Goal: Task Accomplishment & Management: Use online tool/utility

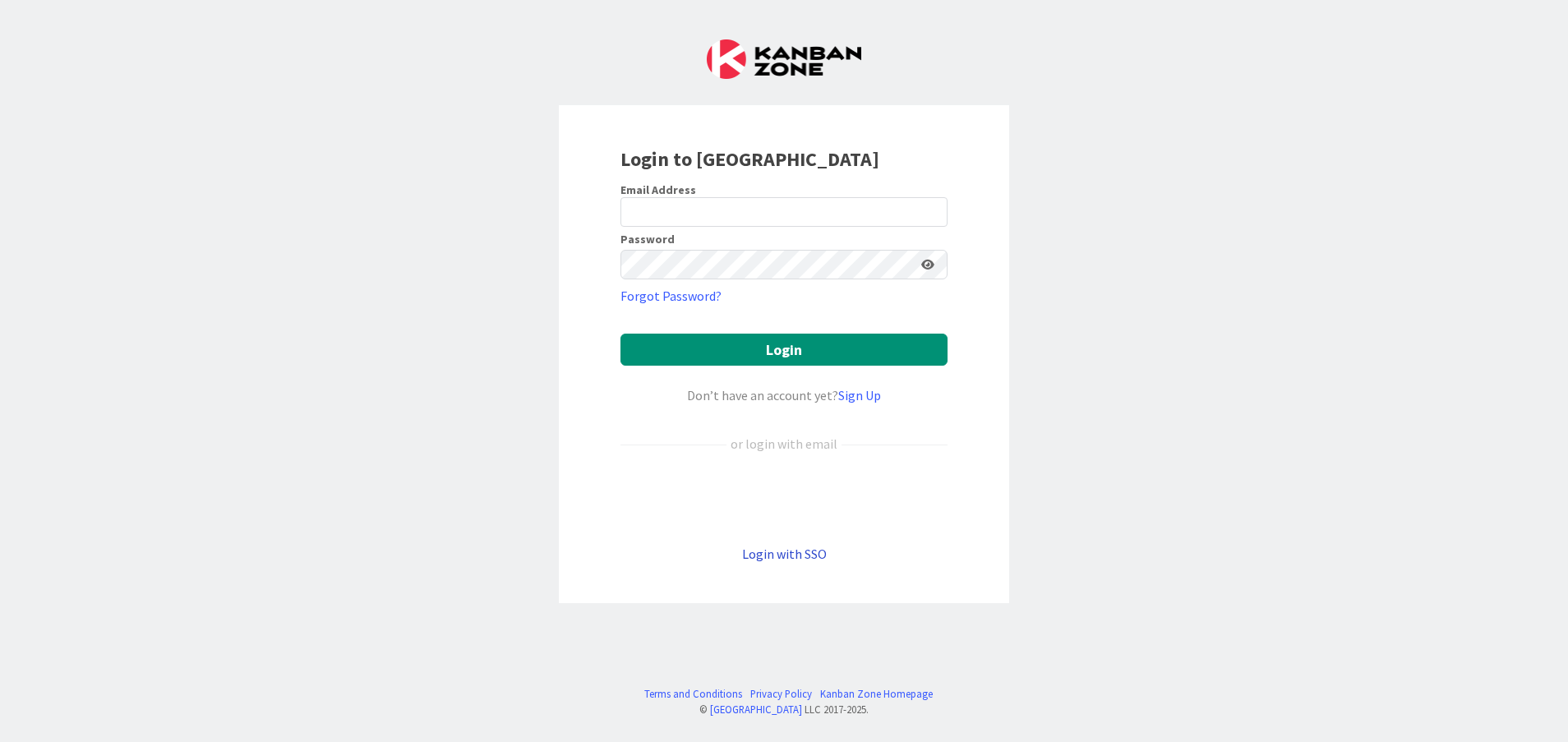
click at [795, 559] on link "Login with SSO" at bounding box center [784, 554] width 85 height 16
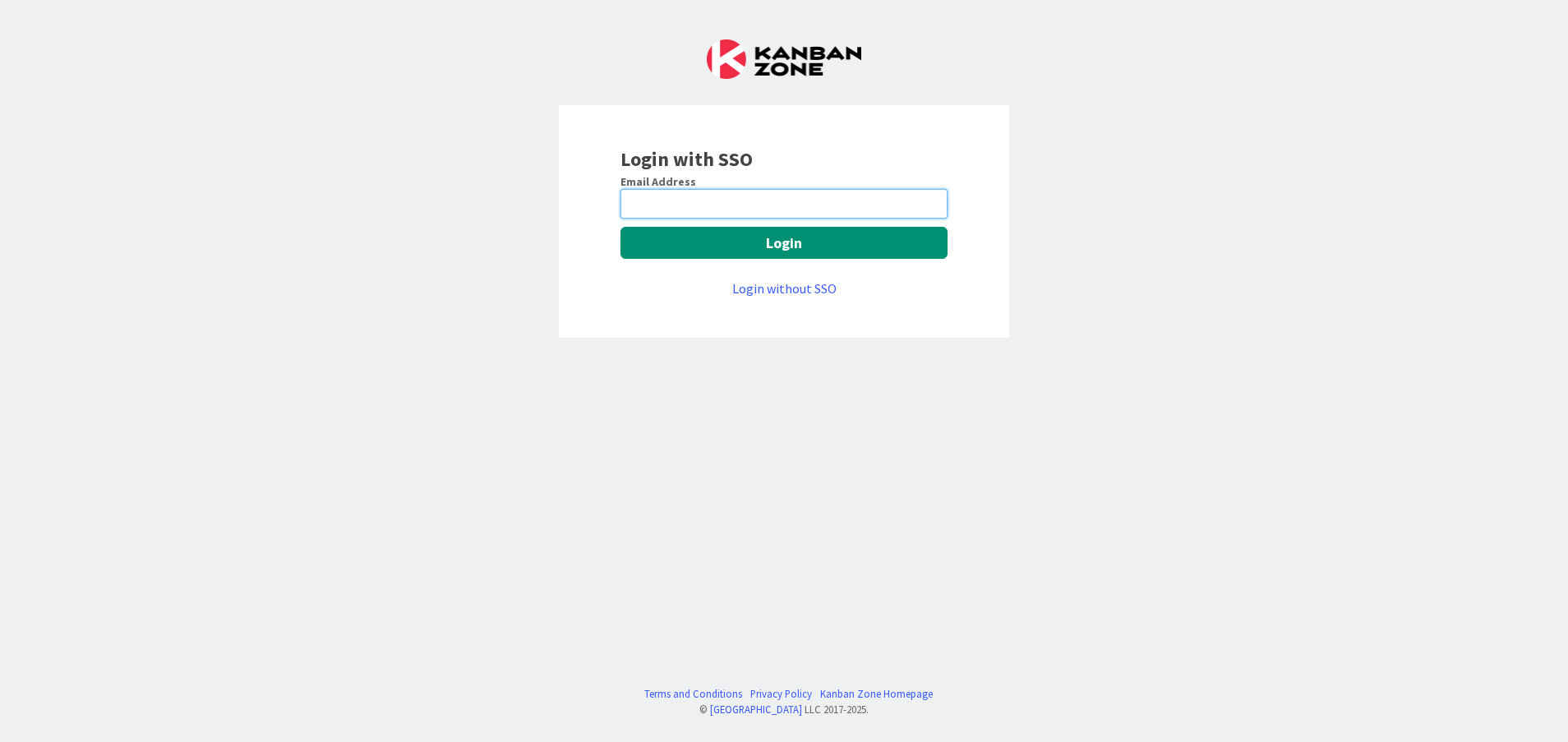
click at [812, 198] on input "email" at bounding box center [783, 204] width 327 height 30
type input "[PERSON_NAME][EMAIL_ADDRESS][DOMAIN_NAME]"
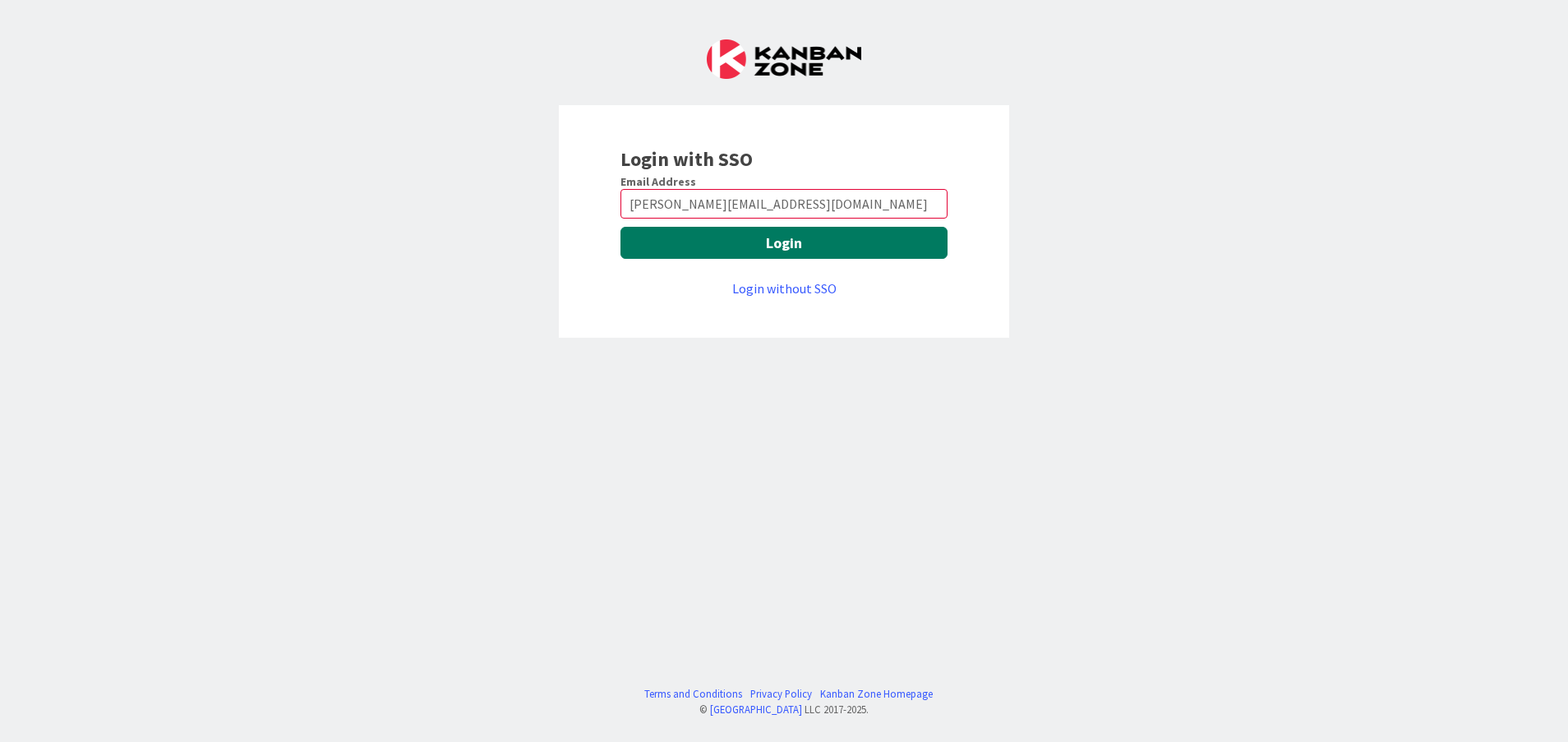
click at [822, 258] on button "Login" at bounding box center [783, 243] width 327 height 32
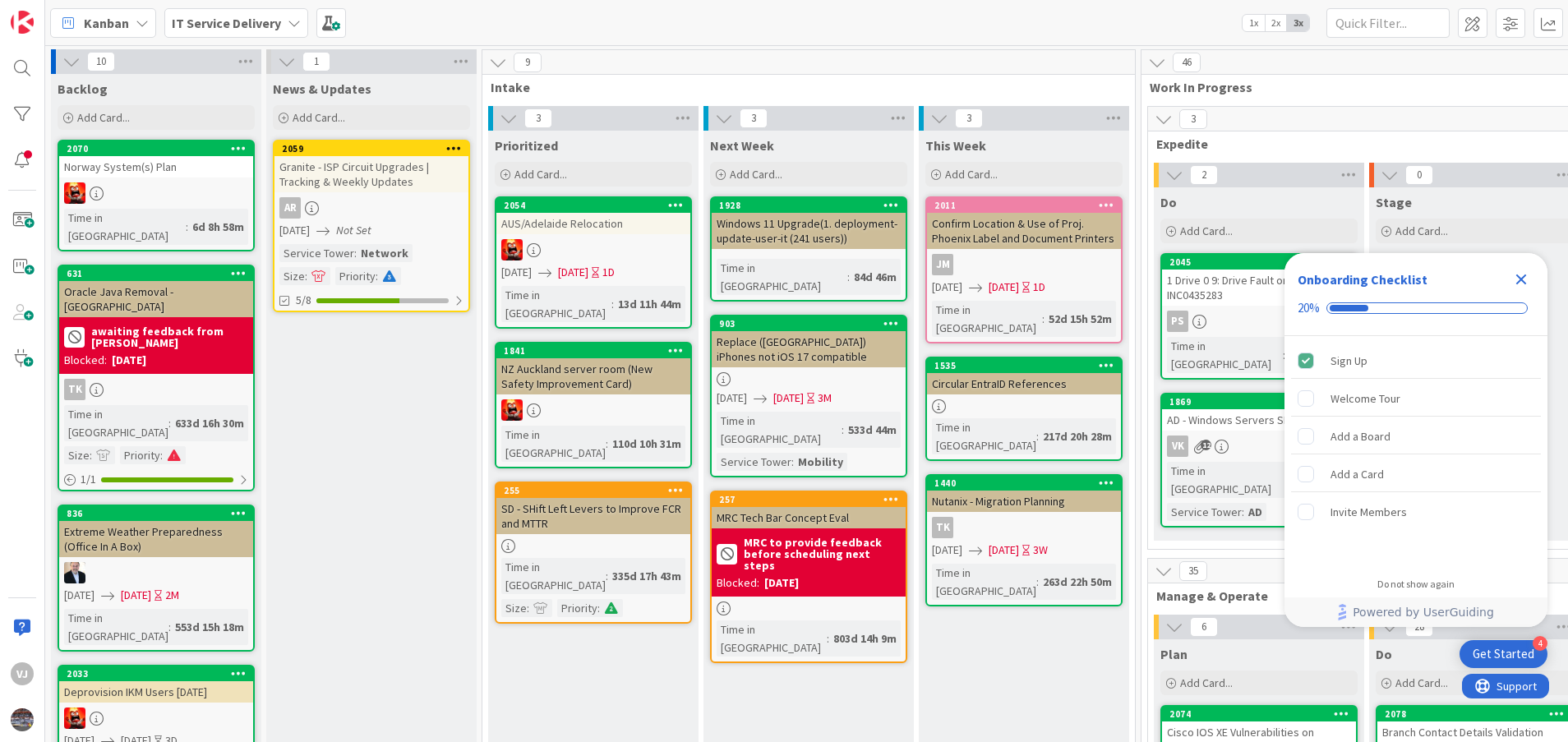
click at [1527, 272] on icon "Close Checklist" at bounding box center [1521, 280] width 20 height 20
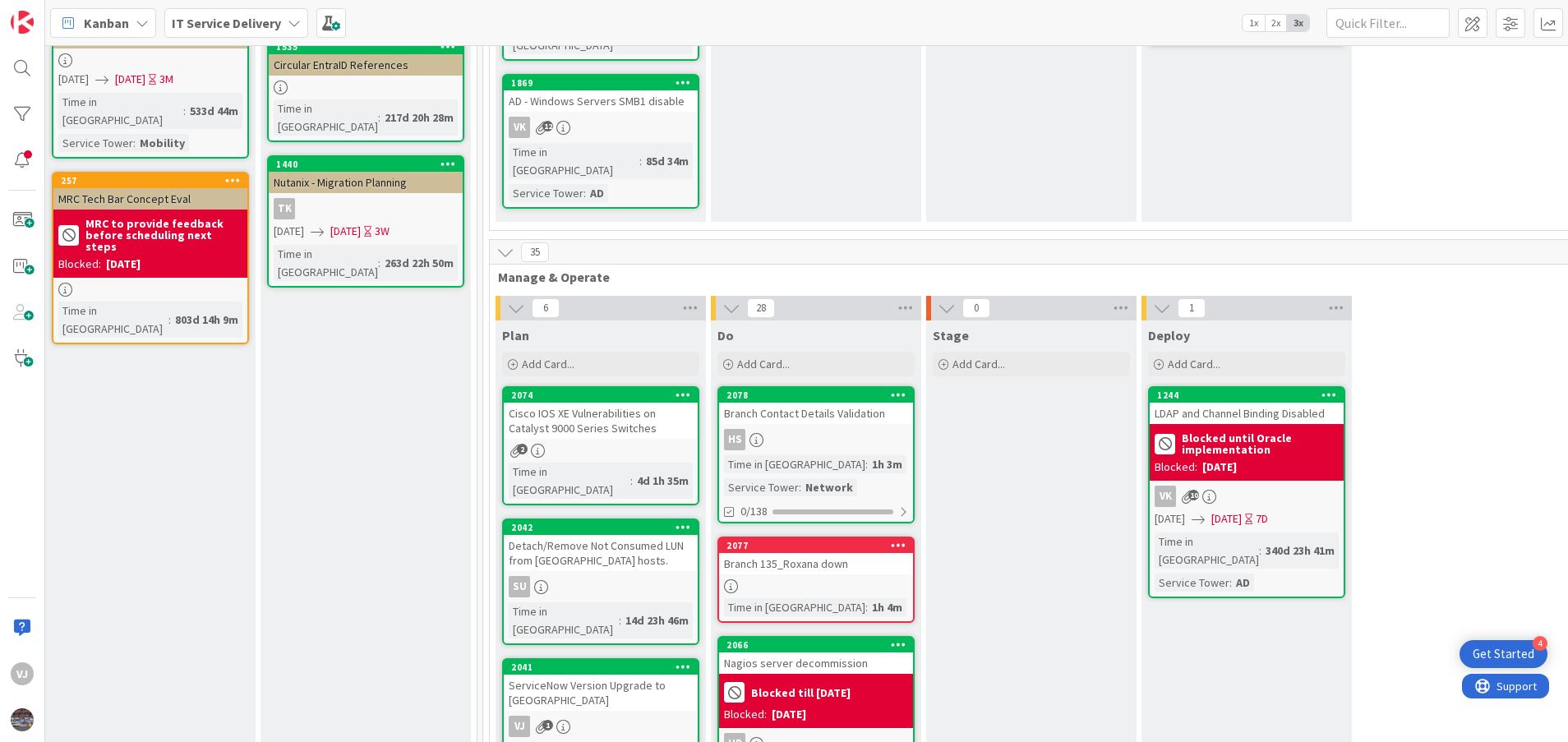
scroll to position [370, 658]
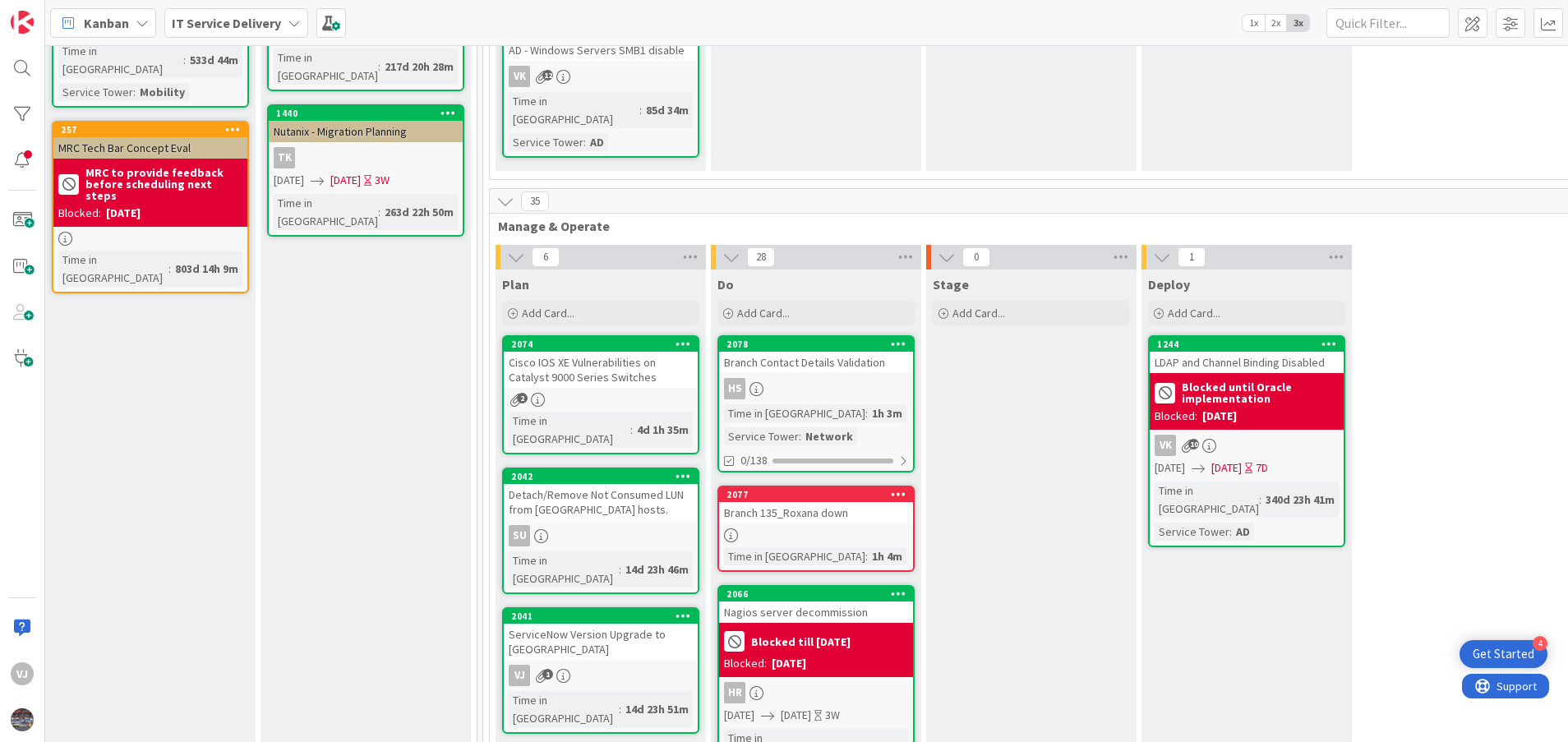
click at [583, 624] on div "ServiceNow Version Upgrade to [GEOGRAPHIC_DATA]" at bounding box center [601, 642] width 194 height 36
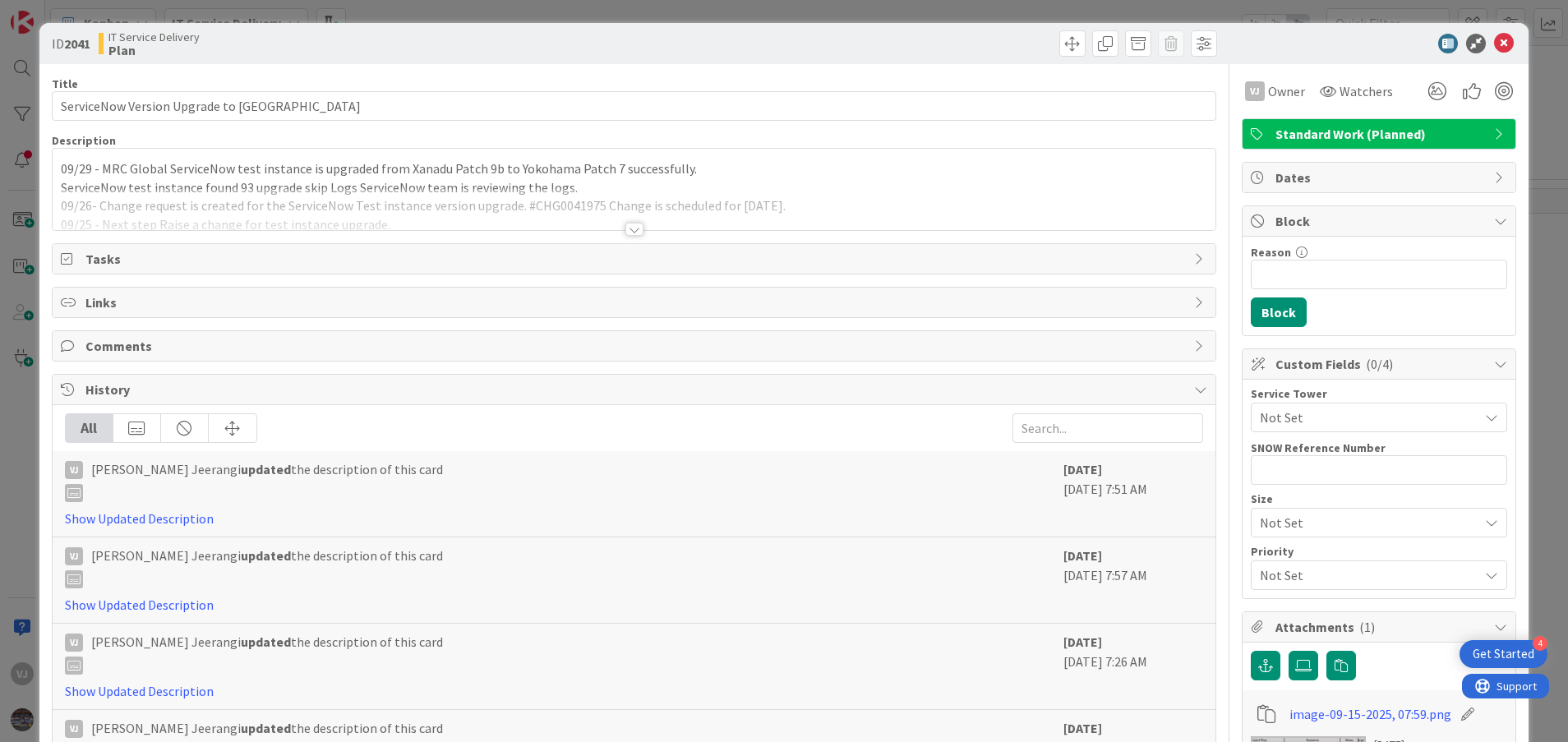
click at [633, 223] on div at bounding box center [635, 209] width 1164 height 42
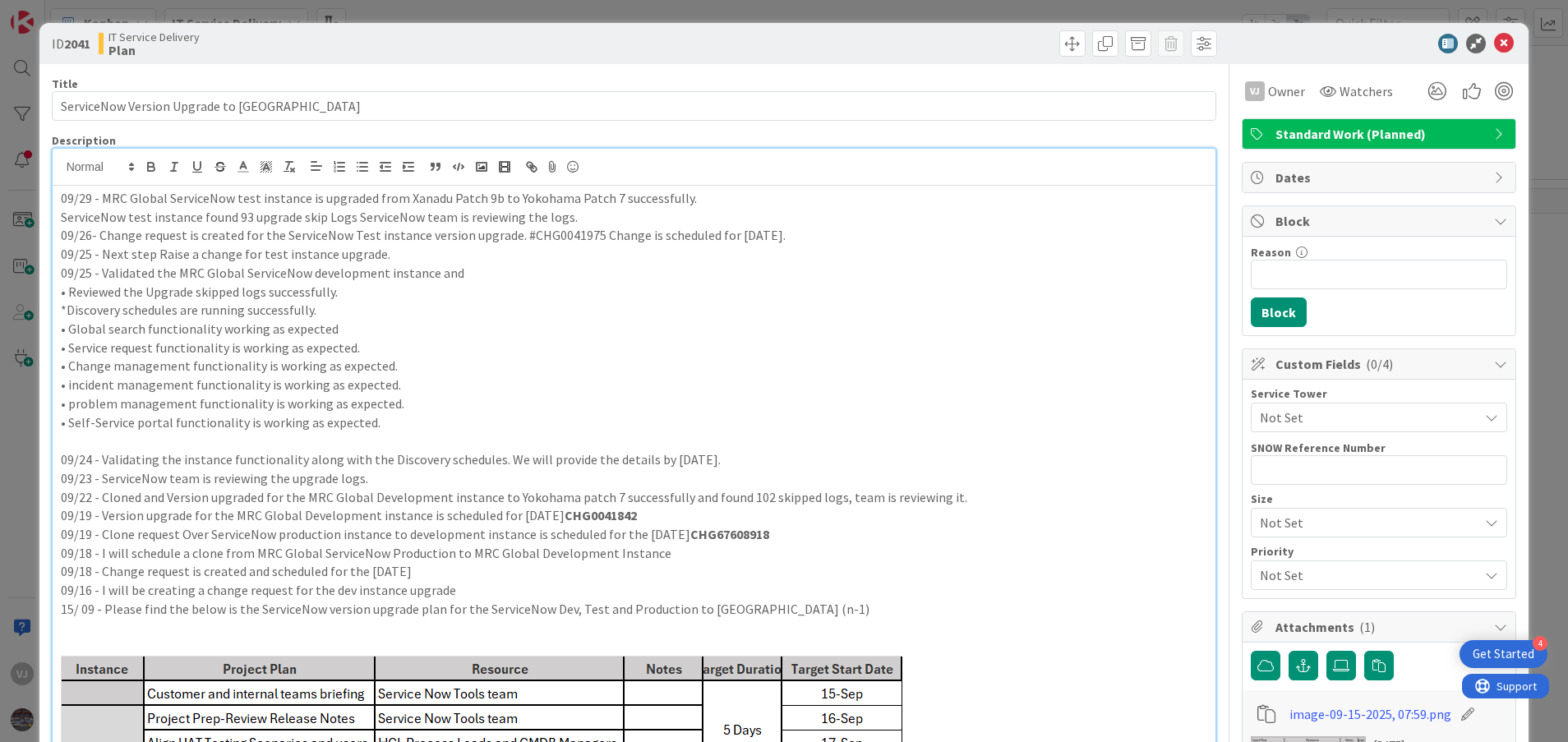
click at [61, 194] on p "09/29 - MRC Global ServiceNow test instance is upgraded from Xanadu Patch 9b to…" at bounding box center [634, 198] width 1147 height 19
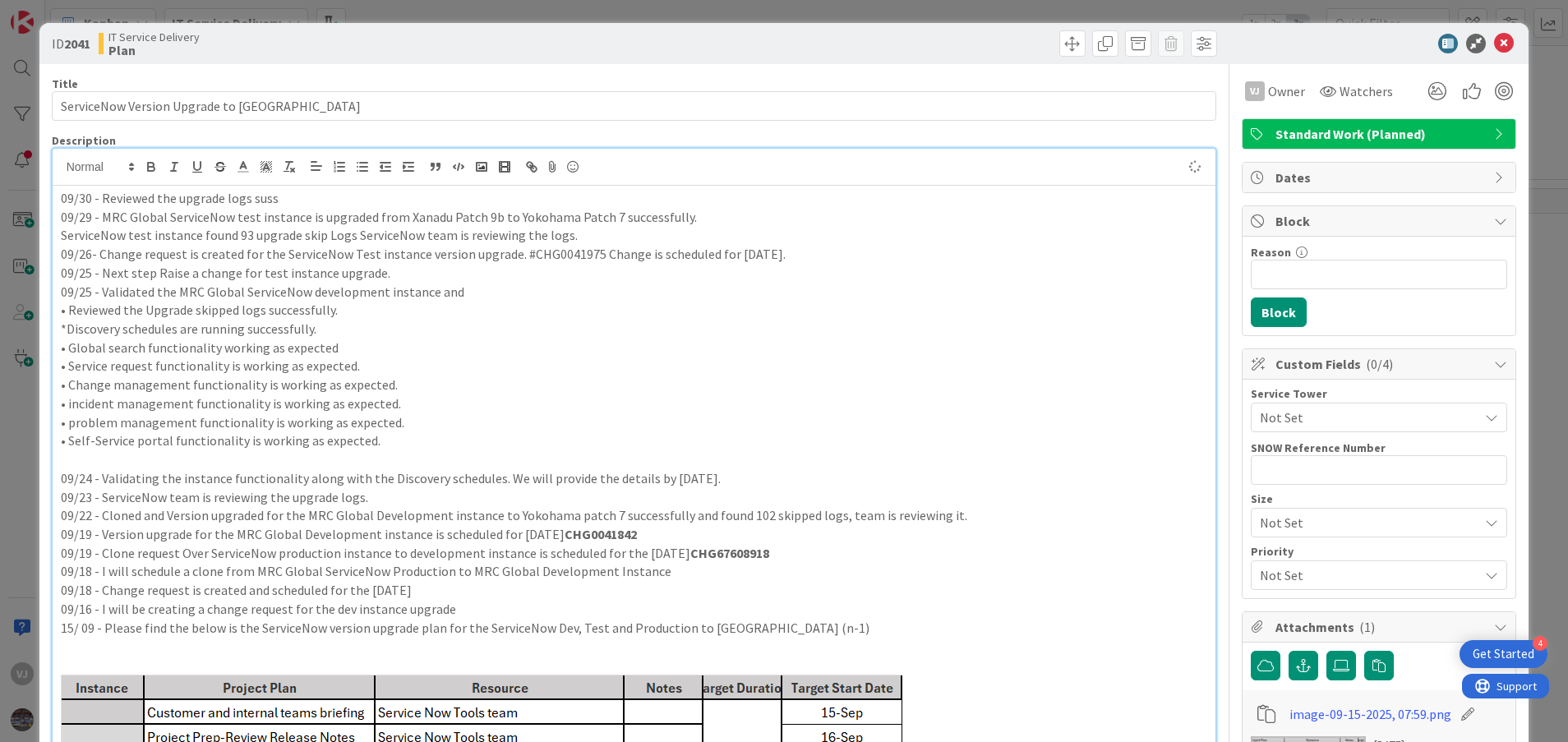
click at [173, 201] on p "09/30 - Reviewed the upgrade logs suss" at bounding box center [634, 198] width 1147 height 19
click at [832, 401] on p "• incident management functionality is working as expected." at bounding box center [634, 403] width 1147 height 19
click at [1494, 44] on icon at bounding box center [1504, 44] width 20 height 20
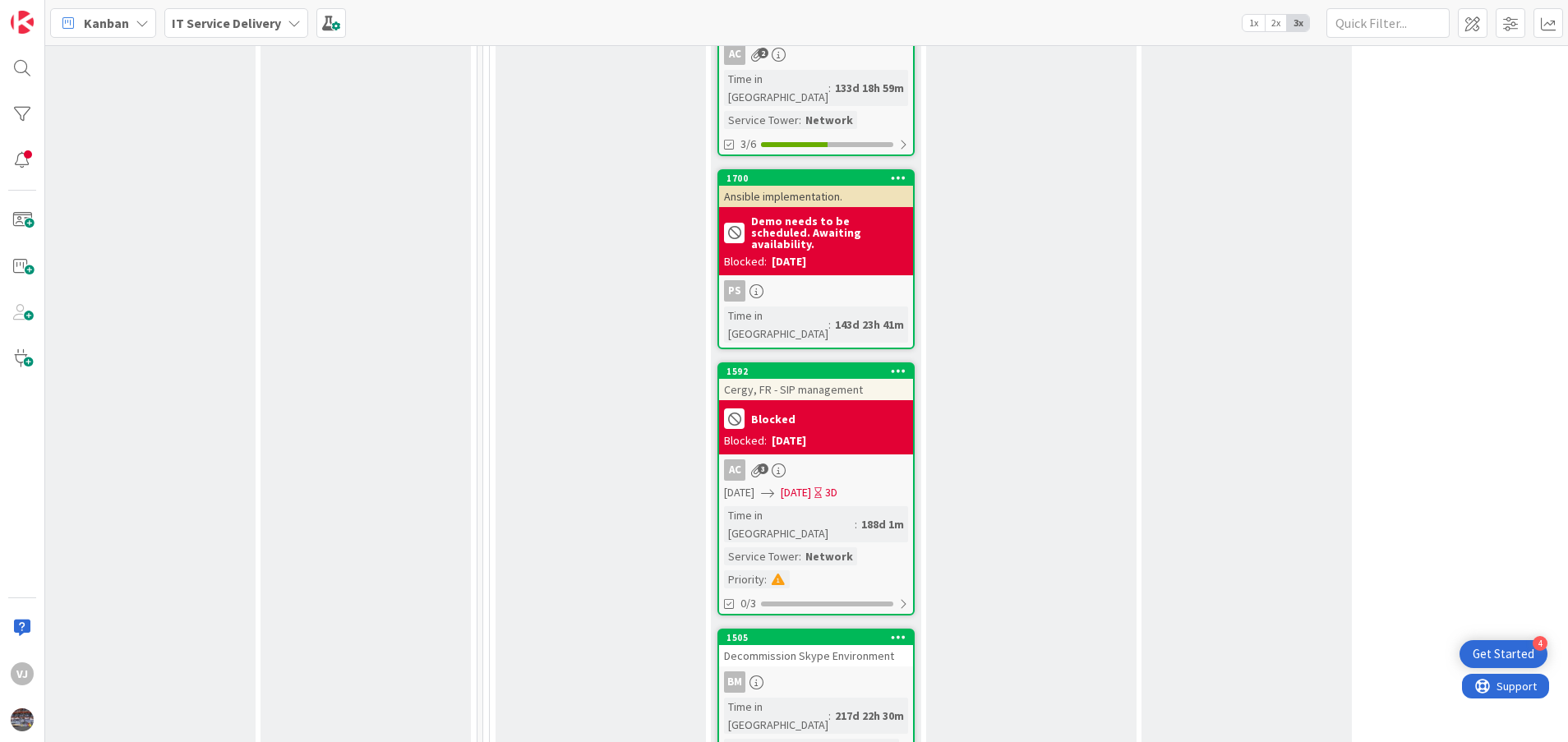
scroll to position [4561, 658]
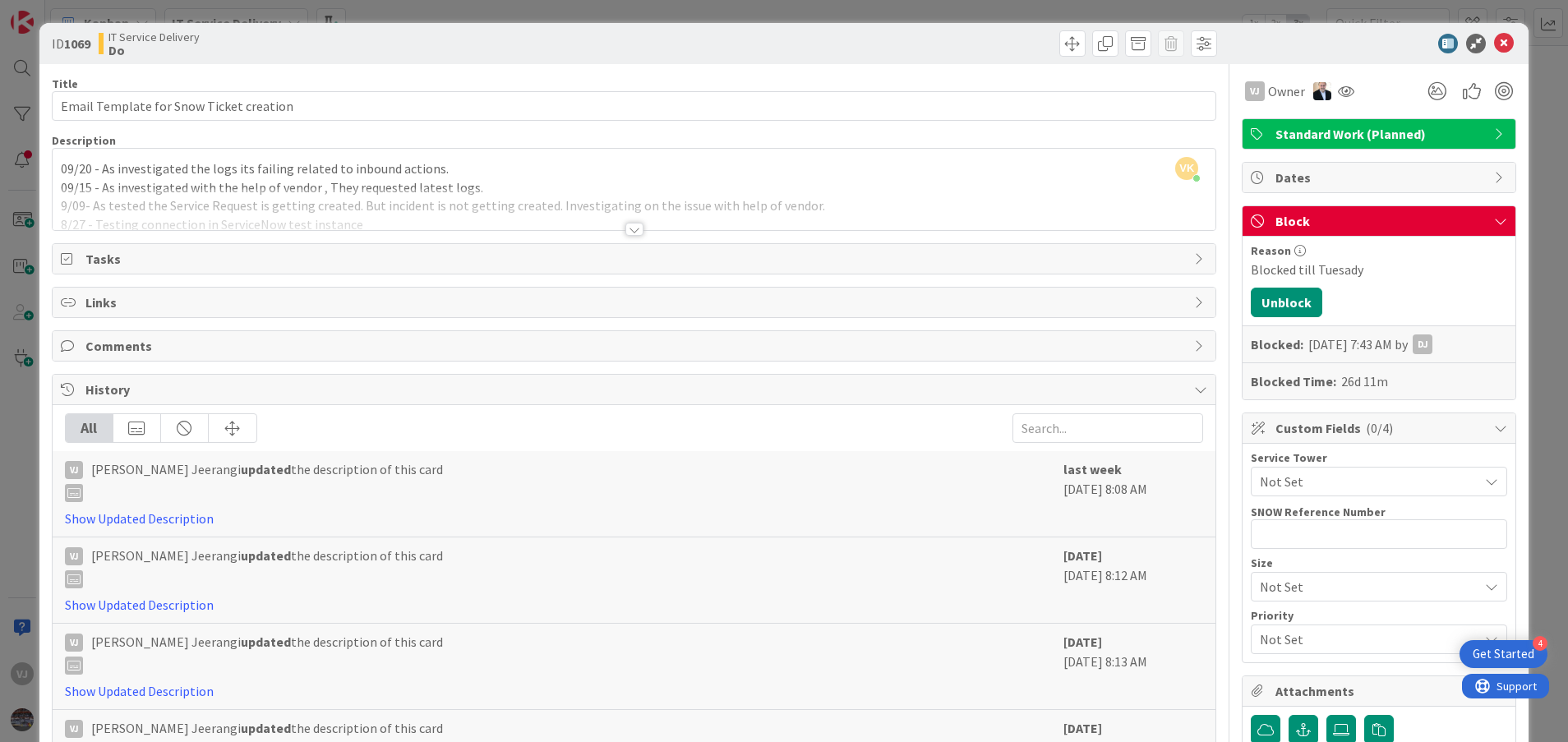
click at [625, 226] on div at bounding box center [634, 229] width 18 height 13
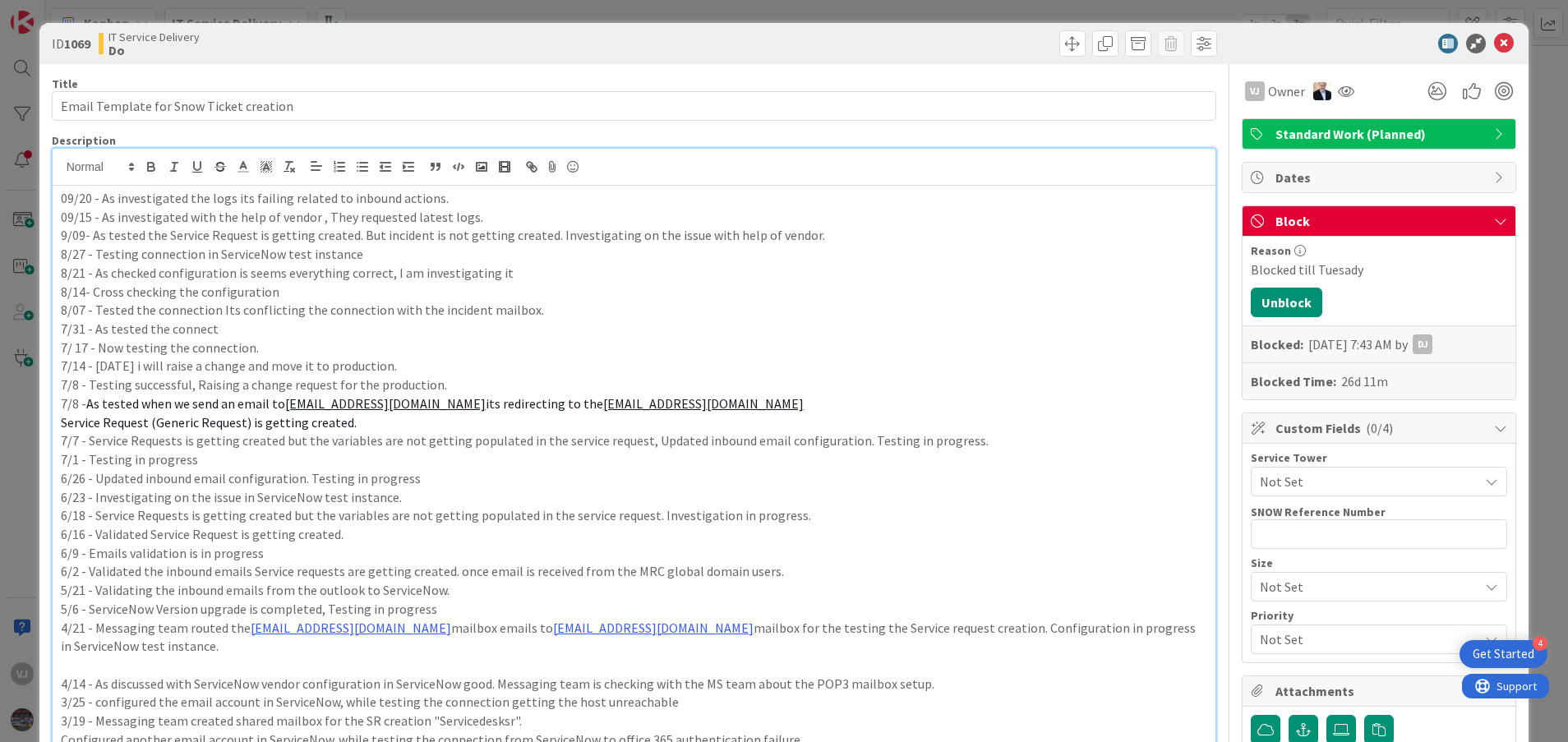
click at [55, 191] on div "09/20 - As investigated the logs its failing related to inbound actions. 09/15 …" at bounding box center [635, 672] width 1164 height 972
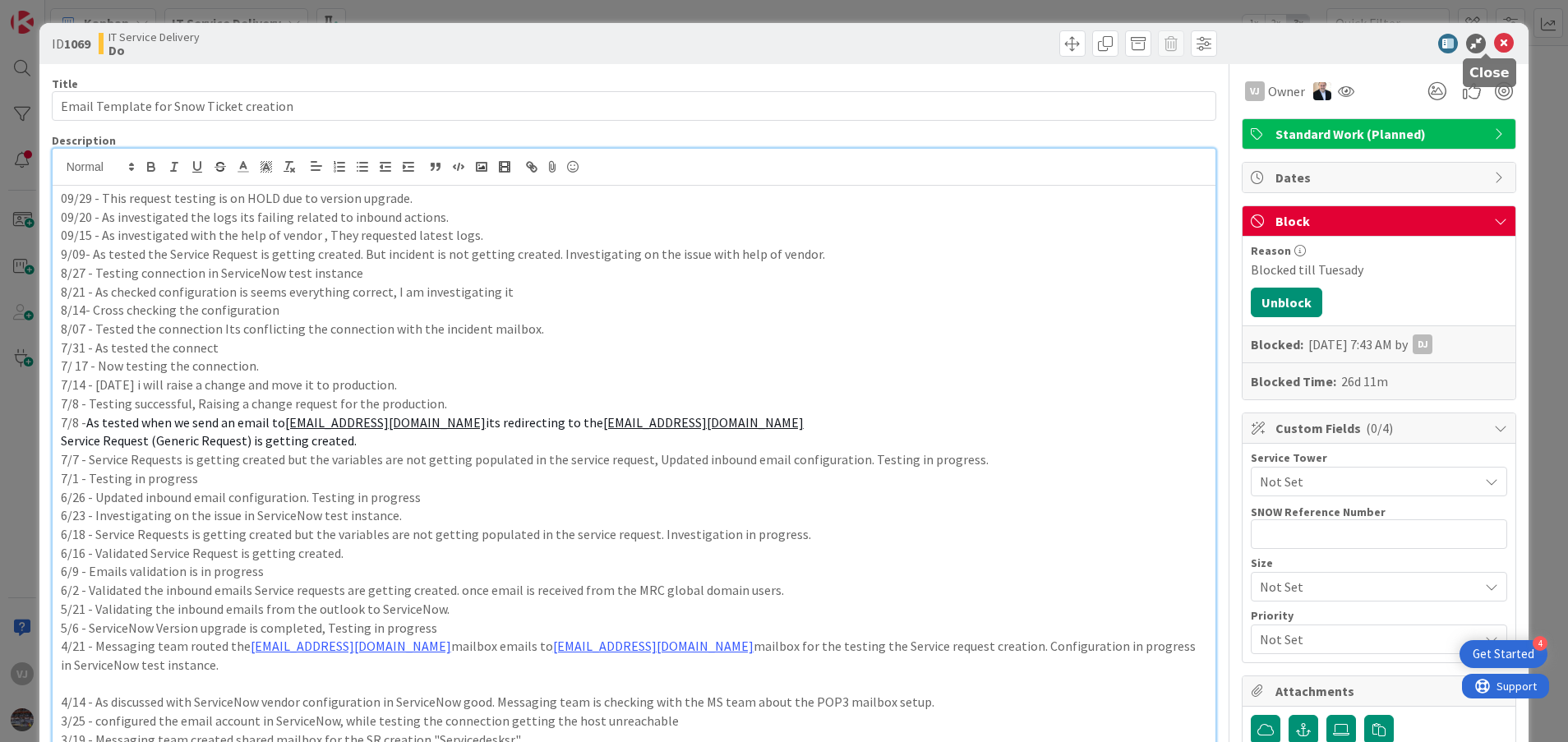
click at [1494, 46] on icon at bounding box center [1504, 44] width 20 height 20
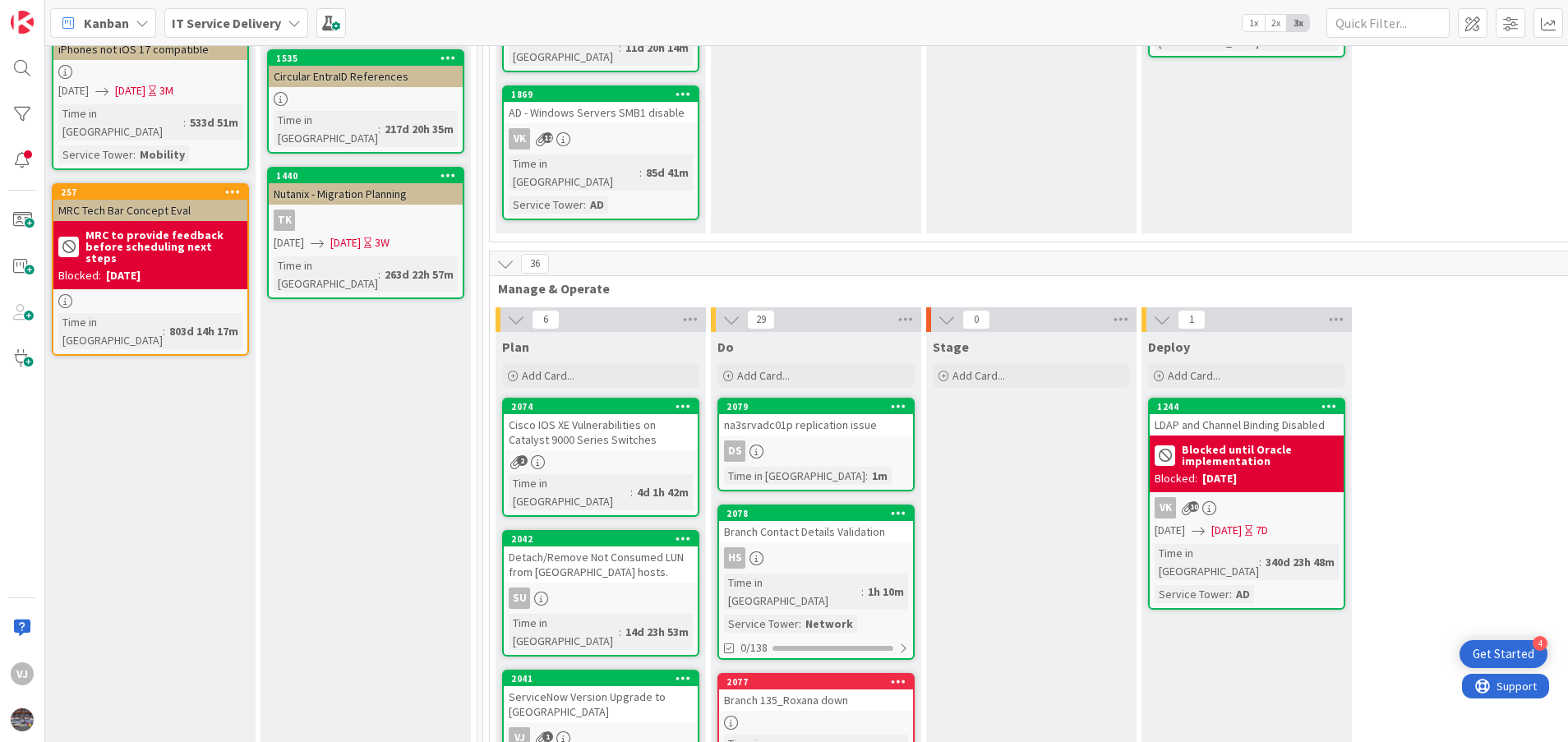
scroll to position [370, 658]
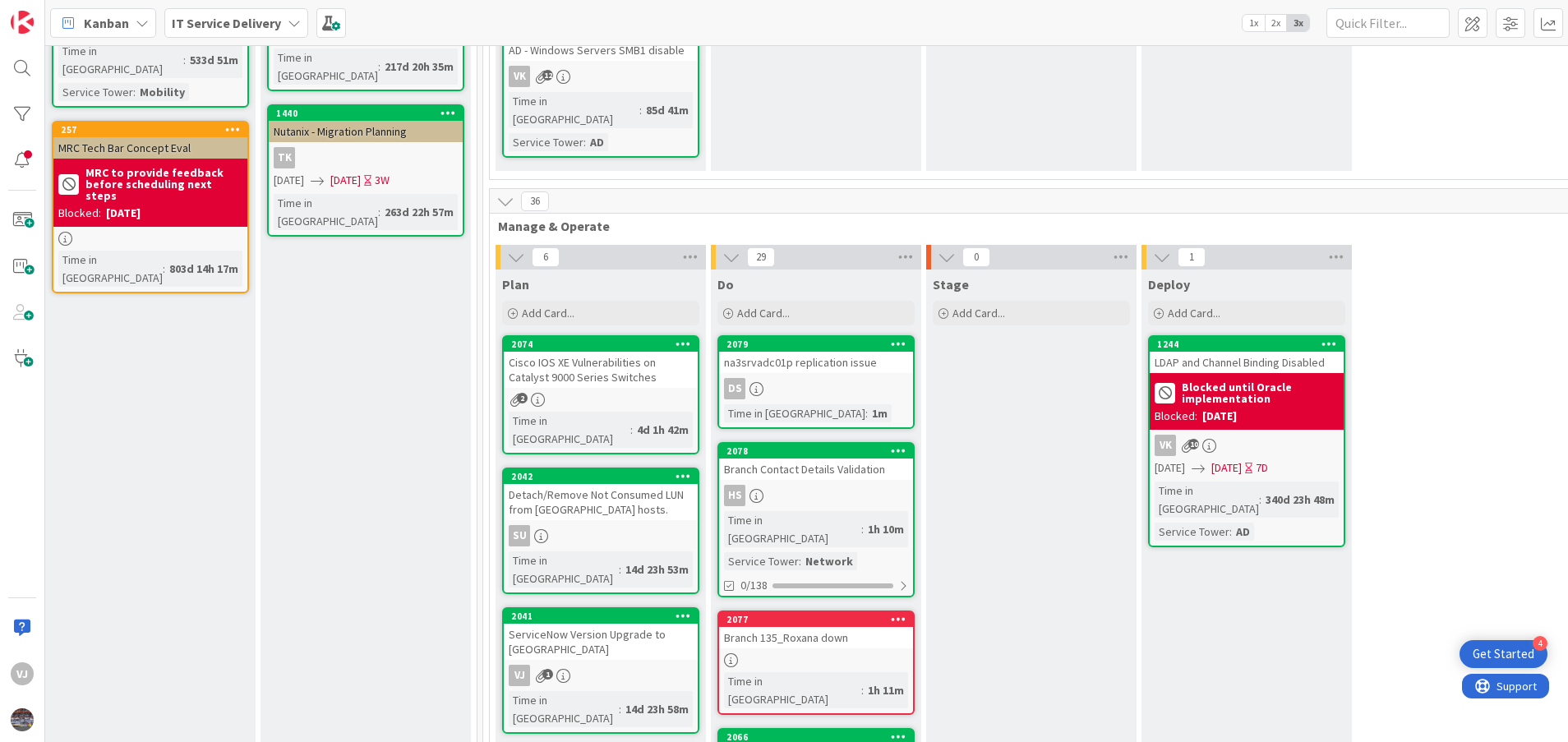
click at [612, 624] on div "ServiceNow Version Upgrade to Yokohama" at bounding box center [601, 642] width 194 height 36
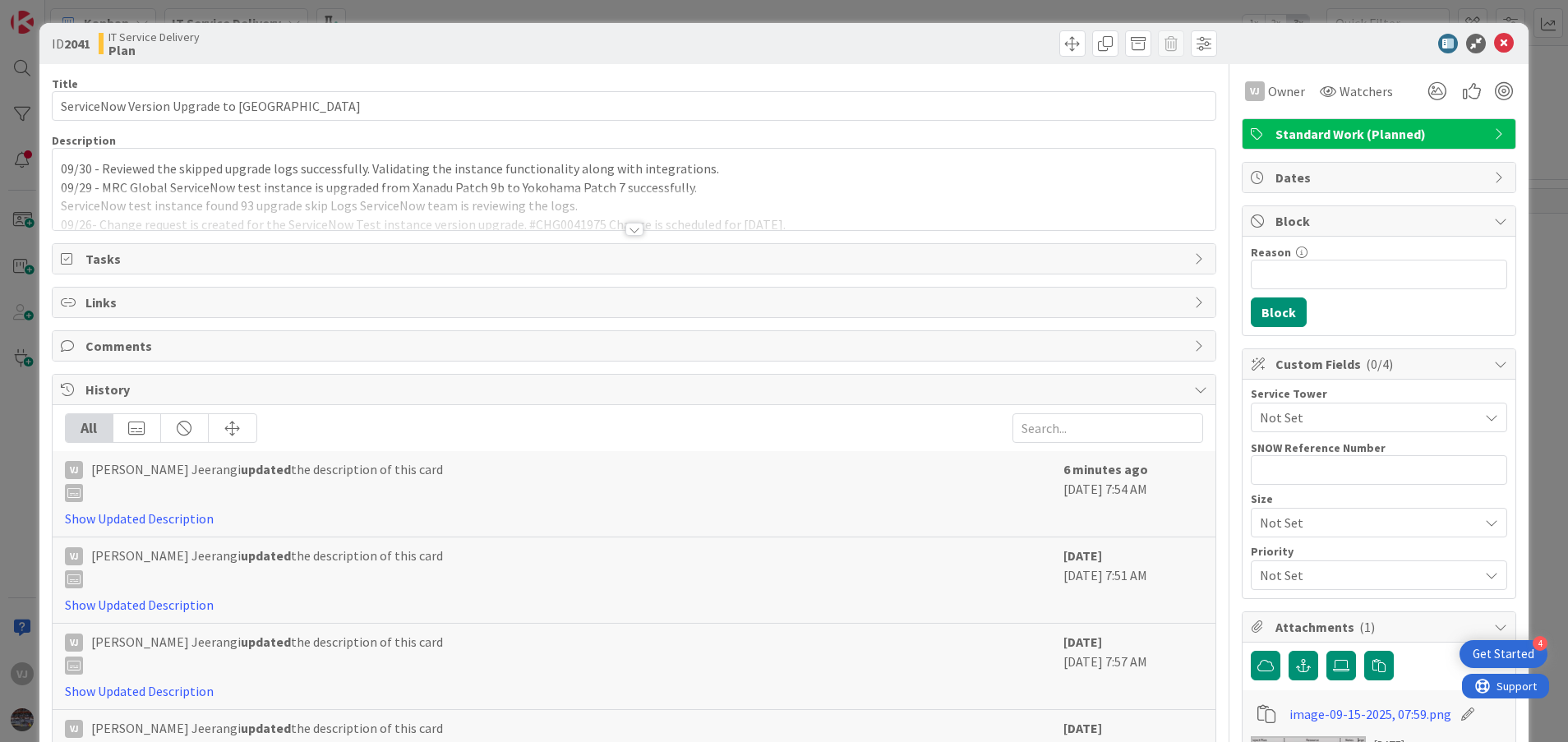
click at [445, 164] on div "09/30 - Reviewed the skipped upgrade logs successfully. Validating the instance…" at bounding box center [635, 189] width 1164 height 81
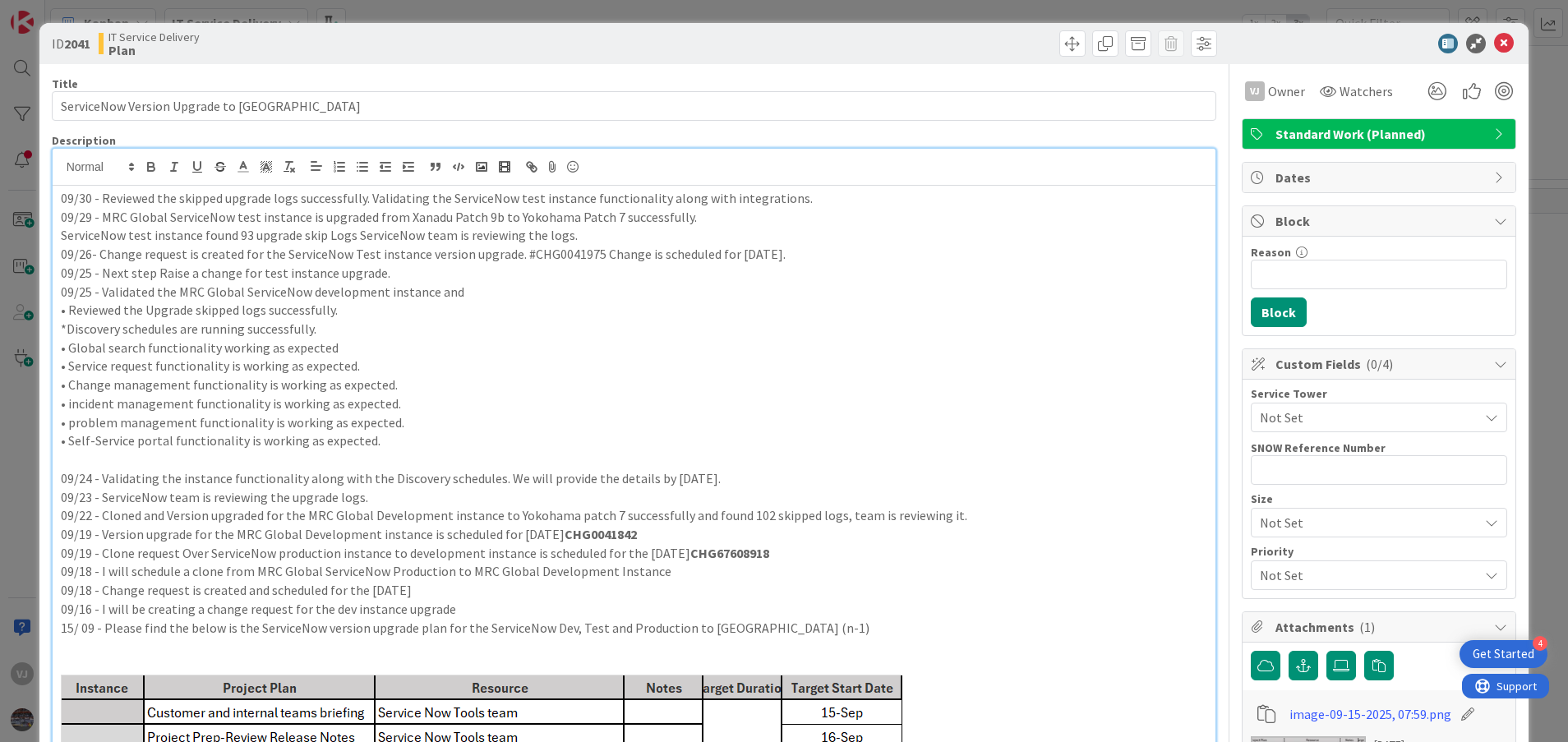
click at [909, 333] on p "*Discovery schedules are running successfully." at bounding box center [634, 329] width 1147 height 19
click at [1494, 46] on icon at bounding box center [1504, 44] width 20 height 20
